Goal: Transaction & Acquisition: Purchase product/service

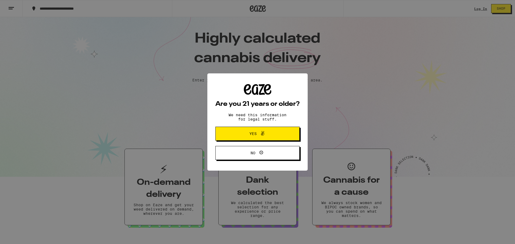
click at [252, 130] on button "Yes" at bounding box center [257, 134] width 84 height 14
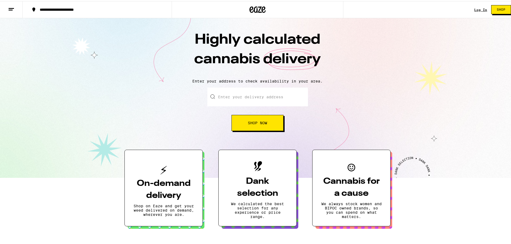
click at [474, 8] on link "Log In" at bounding box center [480, 8] width 13 height 3
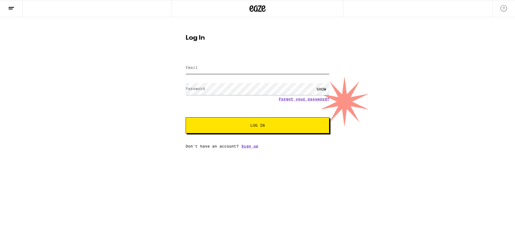
click at [239, 64] on input "Email" at bounding box center [258, 68] width 144 height 12
type input "[EMAIL_ADDRESS][DOMAIN_NAME]"
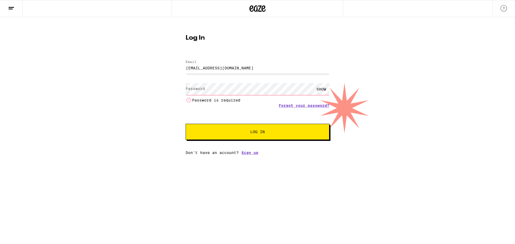
click at [320, 89] on div "SHOW" at bounding box center [321, 89] width 16 height 12
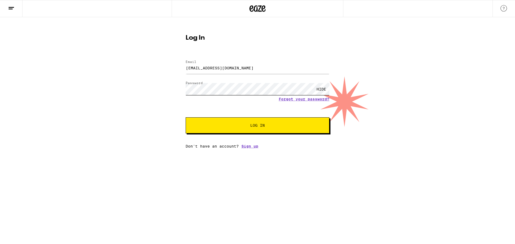
click at [186, 118] on button "Log In" at bounding box center [258, 126] width 144 height 16
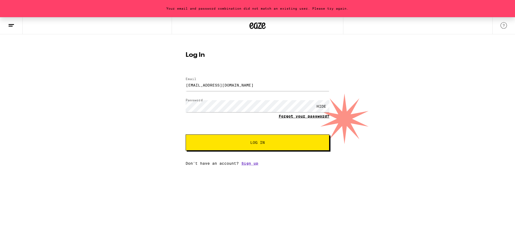
click at [302, 116] on link "Forgot your password?" at bounding box center [304, 116] width 51 height 4
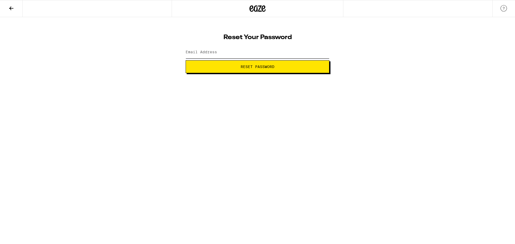
click at [230, 53] on input "Email Address" at bounding box center [258, 52] width 144 height 12
type input "[EMAIL_ADDRESS][DOMAIN_NAME]"
click at [237, 69] on button "Reset Password" at bounding box center [258, 66] width 144 height 13
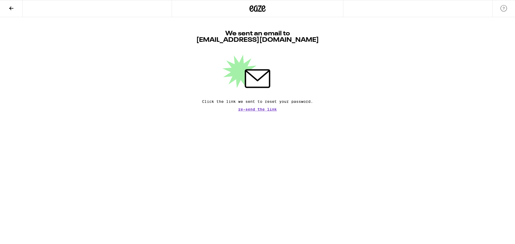
click at [9, 9] on icon at bounding box center [11, 8] width 6 height 6
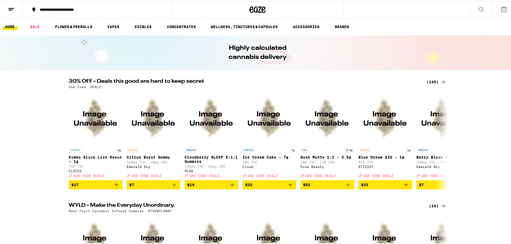
click at [501, 10] on icon at bounding box center [504, 8] width 6 height 6
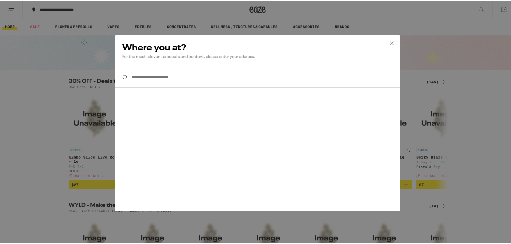
click at [29, 16] on div "**********" at bounding box center [257, 122] width 515 height 244
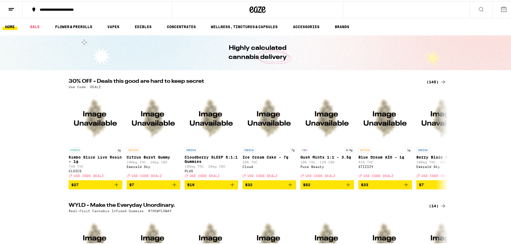
click at [16, 9] on button at bounding box center [11, 8] width 23 height 17
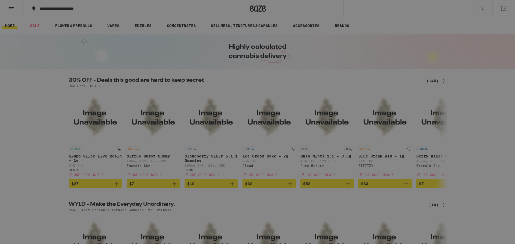
click at [76, 29] on span "Log In" at bounding box center [74, 29] width 14 height 4
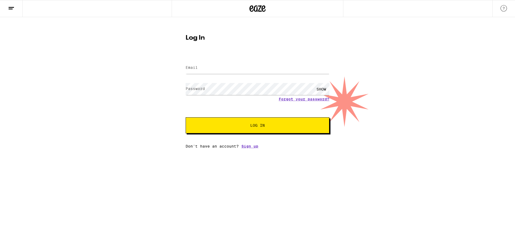
click at [195, 68] on label "Email" at bounding box center [192, 67] width 12 height 4
click at [214, 68] on input "Email" at bounding box center [258, 68] width 144 height 12
type input "Marcsousa209@gmail.com"
click at [186, 118] on button "Log In" at bounding box center [258, 126] width 144 height 16
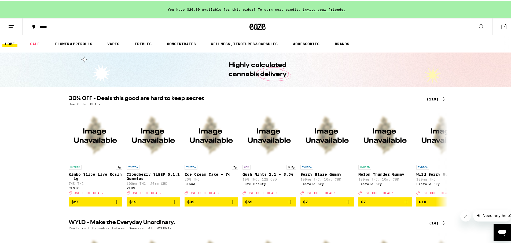
click at [15, 27] on button at bounding box center [11, 25] width 23 height 17
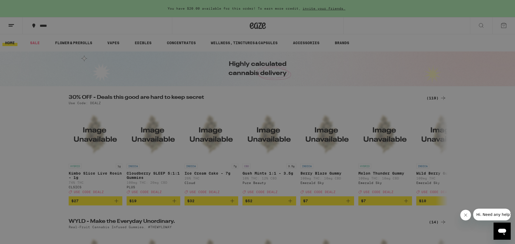
click at [316, 100] on div "Menu Shop Buy It Again Sale Flower & Prerolls Vapes Edibles Concentrates Wellne…" at bounding box center [257, 122] width 515 height 244
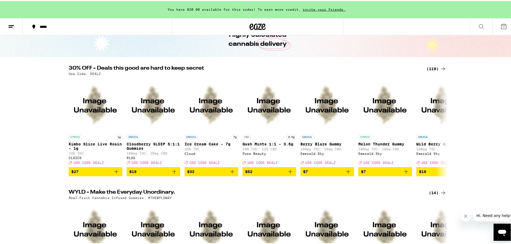
scroll to position [161, 0]
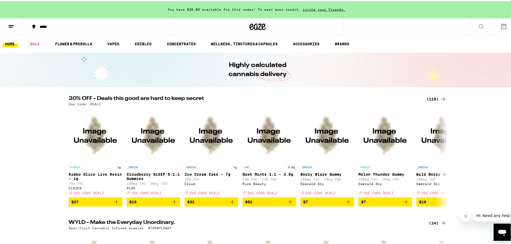
click at [237, 38] on ul "HOME SALE FLOWER & PREROLLS VAPES EDIBLES CONCENTRATES WELLNESS, TINCTURES & CA…" at bounding box center [257, 42] width 515 height 17
click at [237, 42] on link "WELLNESS, TINCTURES & CAPSULES" at bounding box center [244, 43] width 72 height 6
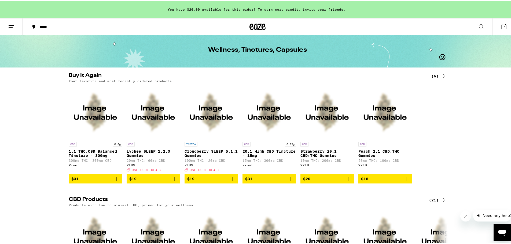
scroll to position [54, 0]
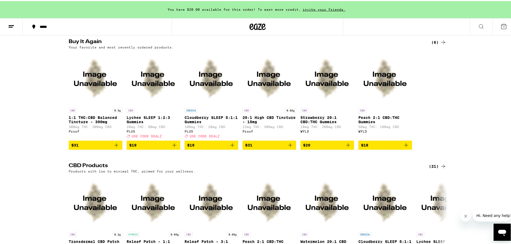
click at [215, 100] on img "Open page for Cloudberry SLEEP 5:1:1 Gummies from PLUS" at bounding box center [212, 78] width 54 height 54
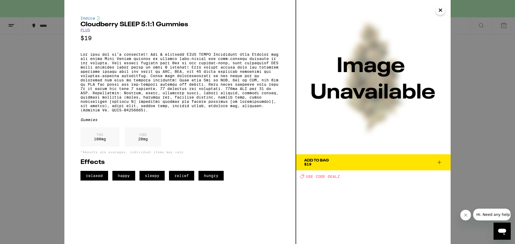
click at [37, 122] on div "Indica Cloudberry SLEEP 5:1:1 Gummies PLUS $19 Gummies THC 100 mg CBD 20 mg *Am…" at bounding box center [257, 122] width 515 height 244
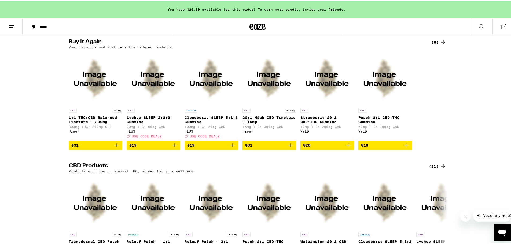
click at [386, 118] on p "Peach 2:1 CBD:THC Gummies" at bounding box center [385, 119] width 54 height 9
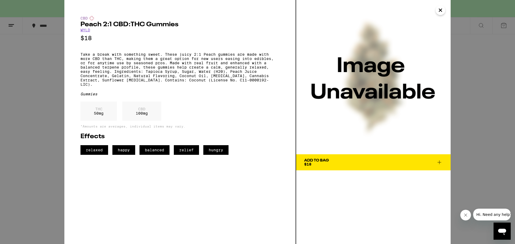
click at [52, 108] on div "CBD Peach 2:1 CBD:THC Gummies WYLD $18 Take a break with something sweet. These…" at bounding box center [257, 122] width 515 height 244
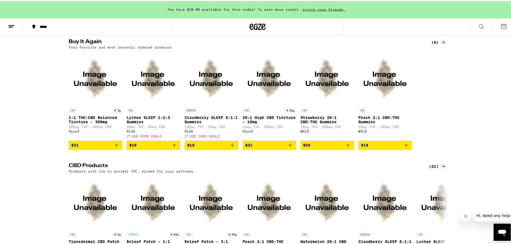
click at [219, 128] on p "100mg THC: 20mg CBD" at bounding box center [212, 125] width 54 height 3
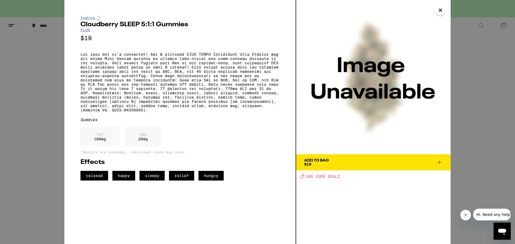
click at [441, 163] on icon at bounding box center [439, 162] width 6 height 6
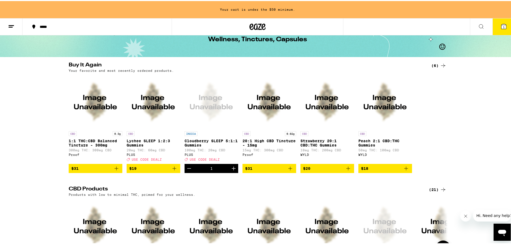
scroll to position [27, 0]
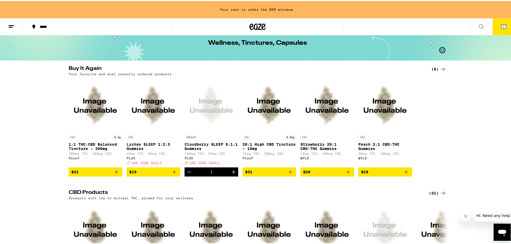
click at [106, 146] on p "1:1 THC:CBD Balanced Tincture - 300mg" at bounding box center [96, 145] width 54 height 9
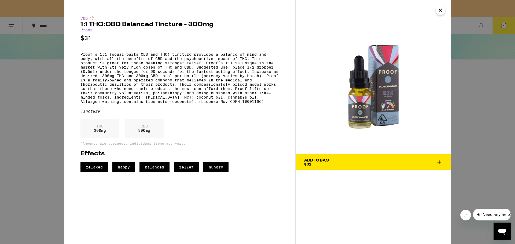
click at [45, 84] on div "CBD 1:1 THC:CBD Balanced Tincture - 300mg Proof $31 Proof’s 1:1 (equal parts CB…" at bounding box center [257, 122] width 515 height 244
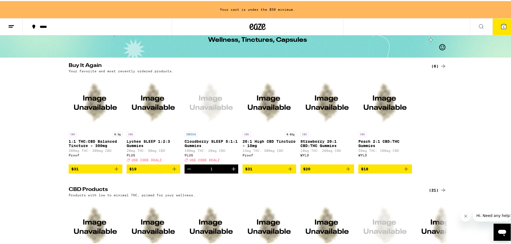
scroll to position [27, 0]
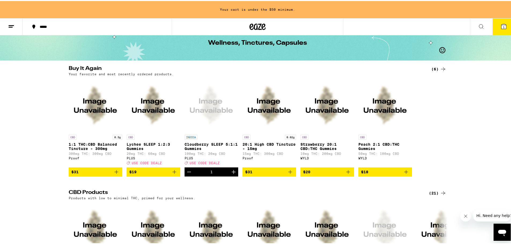
drag, startPoint x: 477, startPoint y: 107, endPoint x: 472, endPoint y: 65, distance: 41.8
click at [477, 107] on div "Buy It Again (6) Your favorite and most recently ordered products. CBD 0.3g 1:1…" at bounding box center [257, 120] width 515 height 111
